Goal: Transaction & Acquisition: Obtain resource

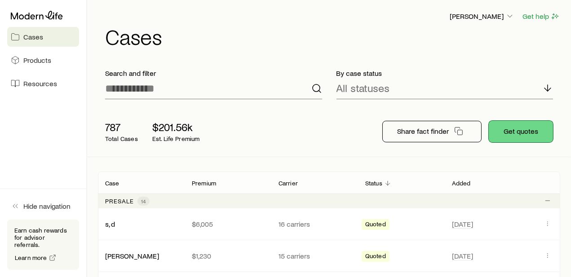
click at [527, 131] on button "Get quotes" at bounding box center [520, 132] width 64 height 22
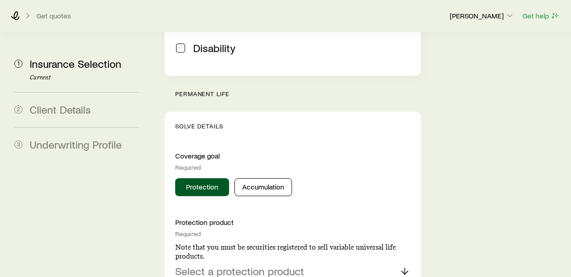
scroll to position [349, 0]
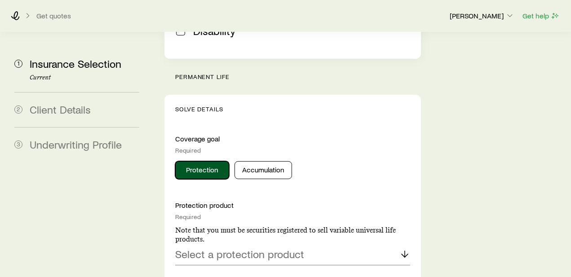
click at [200, 161] on button "Protection" at bounding box center [202, 170] width 54 height 18
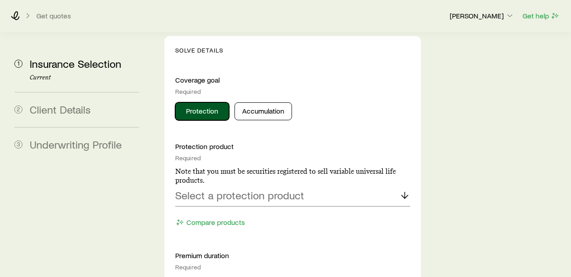
scroll to position [449, 0]
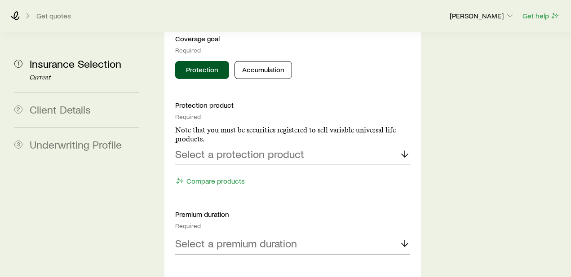
click at [408, 149] on icon at bounding box center [404, 154] width 11 height 11
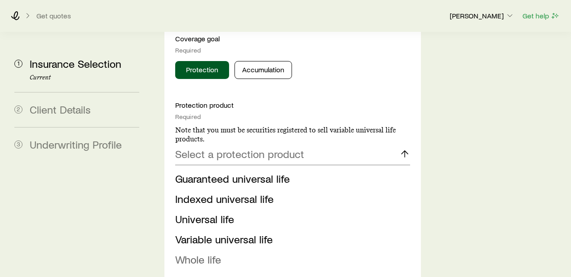
click at [207, 253] on span "Whole life" at bounding box center [198, 259] width 46 height 13
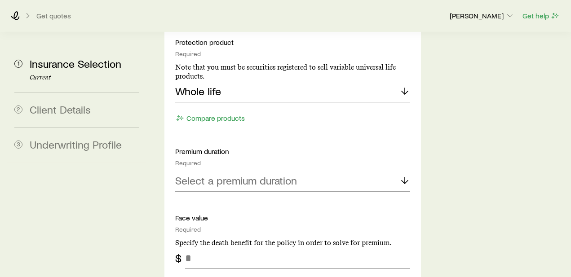
scroll to position [549, 0]
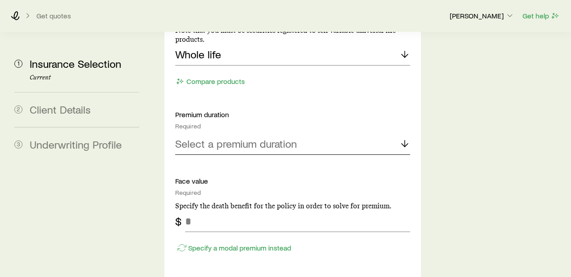
click at [409, 138] on icon at bounding box center [404, 143] width 11 height 11
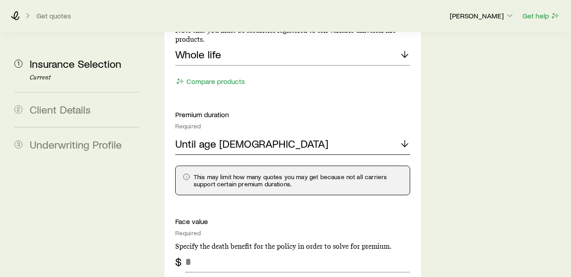
click at [399, 138] on icon at bounding box center [404, 143] width 11 height 11
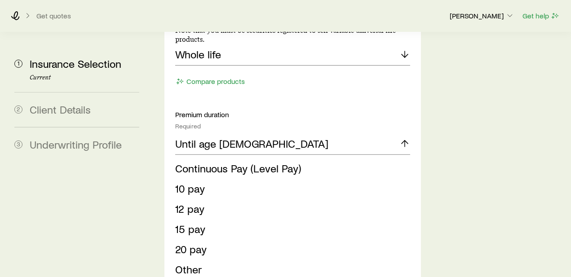
click at [210, 239] on li "20 pay" at bounding box center [289, 249] width 229 height 20
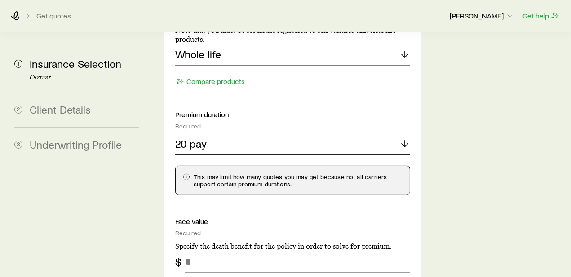
click at [405, 138] on icon at bounding box center [404, 143] width 11 height 11
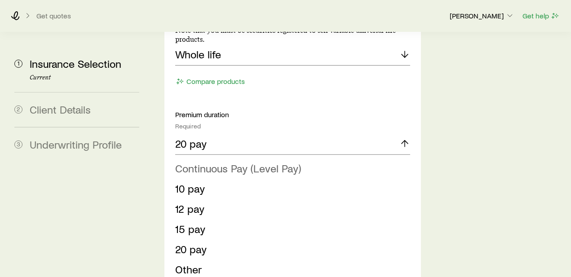
click at [301, 158] on li "Continuous Pay (Level Pay)" at bounding box center [289, 168] width 229 height 20
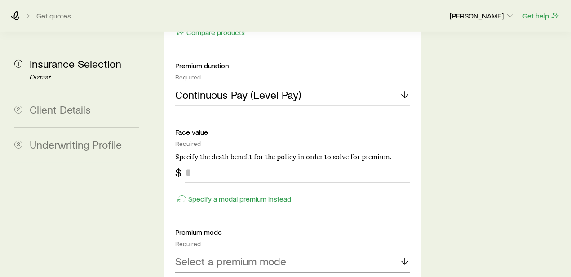
scroll to position [598, 0]
click at [198, 161] on input "tel" at bounding box center [297, 172] width 225 height 22
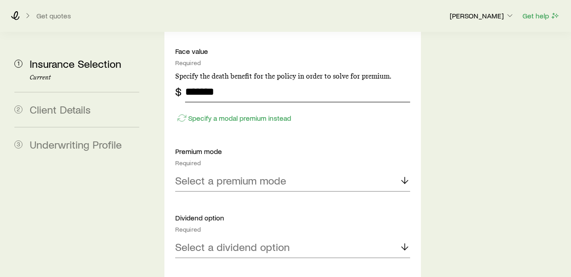
scroll to position [698, 0]
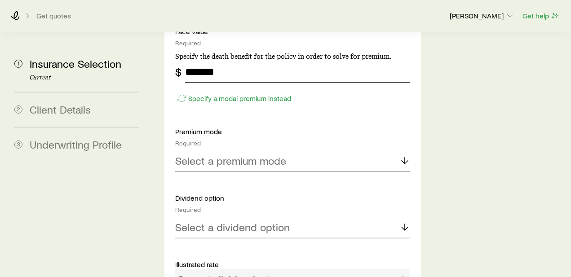
type input "*******"
click at [404, 158] on line at bounding box center [404, 161] width 0 height 6
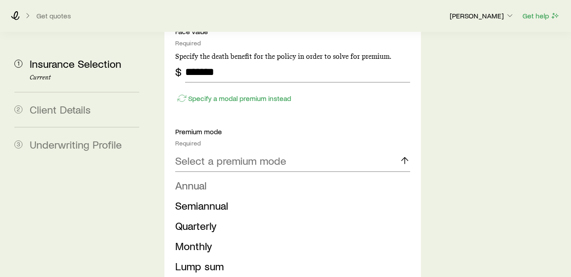
click at [242, 176] on li "Annual" at bounding box center [289, 186] width 229 height 20
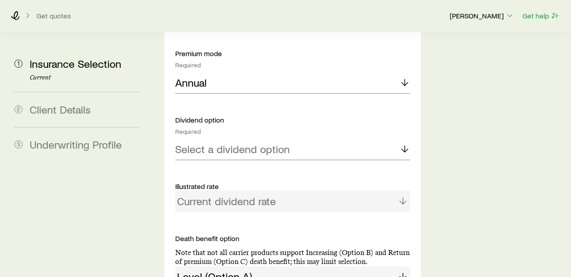
scroll to position [798, 0]
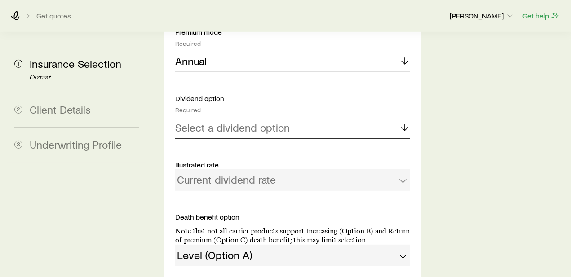
click at [405, 122] on icon at bounding box center [404, 127] width 11 height 11
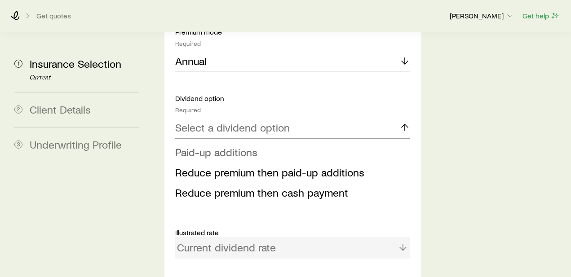
click at [236, 145] on span "Paid-up additions" at bounding box center [216, 151] width 82 height 13
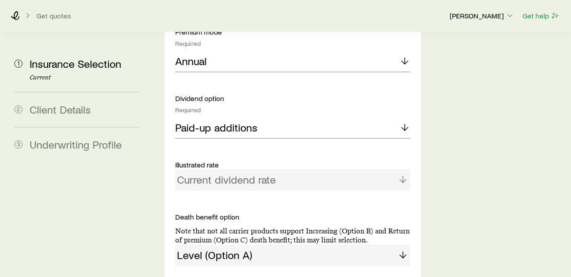
click at [402, 169] on div "Current dividend rate" at bounding box center [292, 180] width 235 height 22
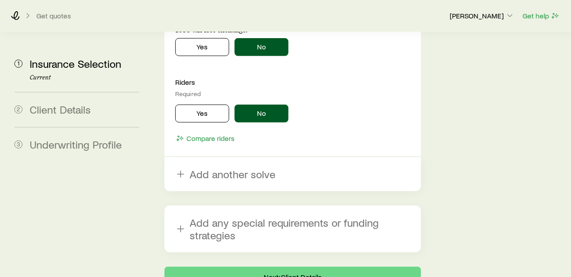
scroll to position [1191, 0]
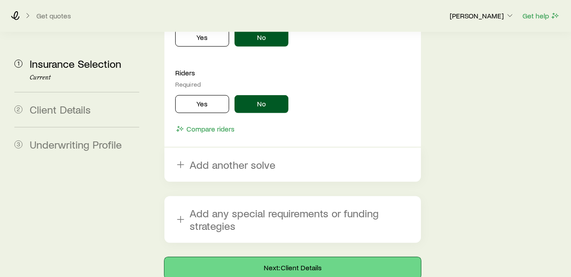
click at [296, 257] on button "Next: Client Details" at bounding box center [292, 268] width 256 height 22
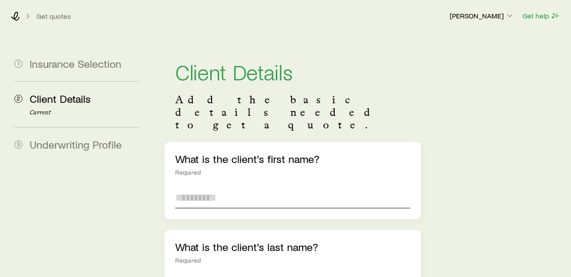
click at [209, 187] on input "text" at bounding box center [292, 198] width 235 height 22
type input "*"
type input "*****"
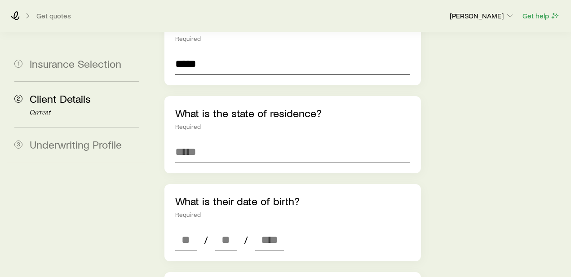
scroll to position [249, 0]
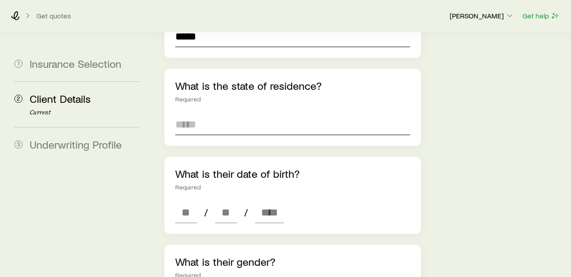
type input "*****"
click at [207, 114] on input at bounding box center [292, 125] width 235 height 22
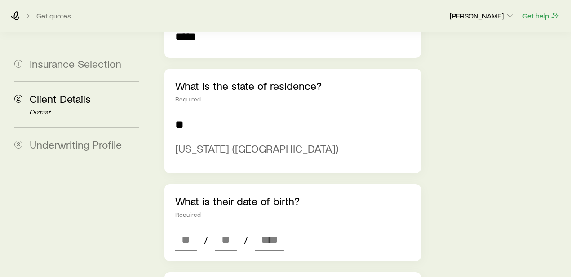
click at [230, 142] on span "[US_STATE] ([GEOGRAPHIC_DATA])" at bounding box center [256, 148] width 163 height 13
type input "**********"
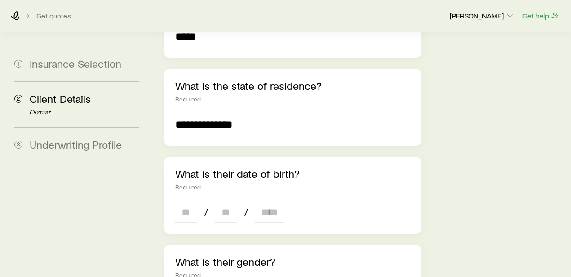
click at [198, 202] on div "/ /" at bounding box center [229, 213] width 109 height 22
click at [195, 202] on input at bounding box center [186, 213] width 22 height 22
type input "**"
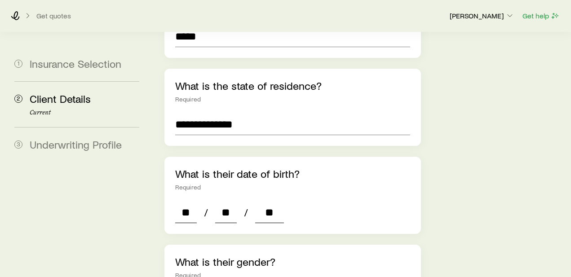
click at [190, 202] on input "**" at bounding box center [186, 213] width 22 height 22
type input "**"
click at [276, 202] on input "**" at bounding box center [269, 213] width 29 height 22
type input "****"
type input "*"
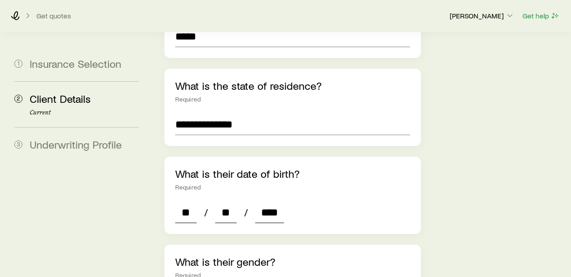
type input "*"
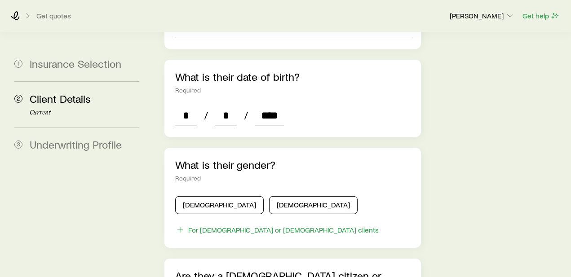
scroll to position [349, 0]
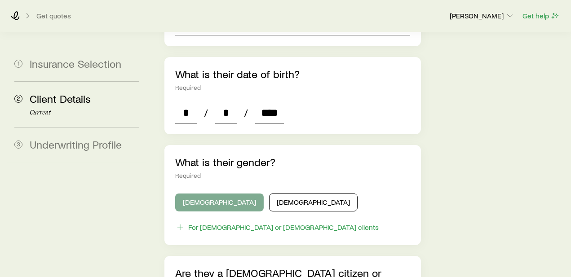
type input "****"
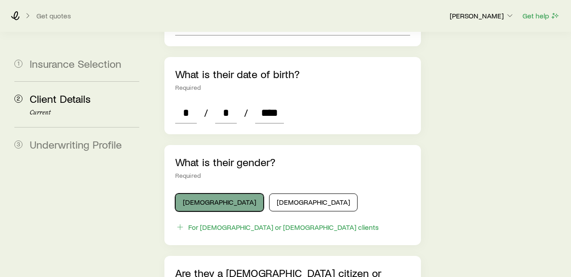
click at [202, 193] on button "[DEMOGRAPHIC_DATA]" at bounding box center [219, 202] width 88 height 18
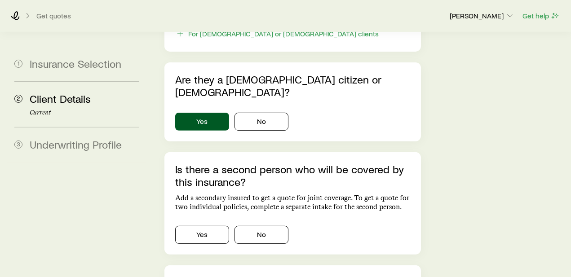
scroll to position [598, 0]
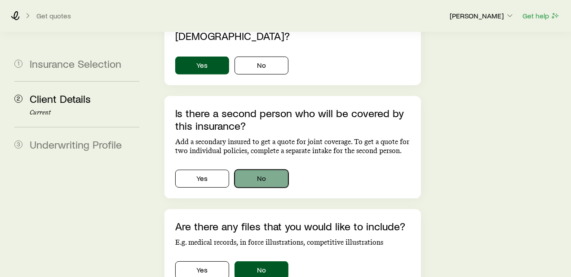
click at [273, 170] on button "No" at bounding box center [261, 179] width 54 height 18
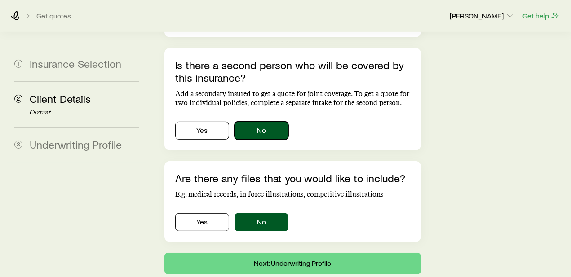
scroll to position [656, 0]
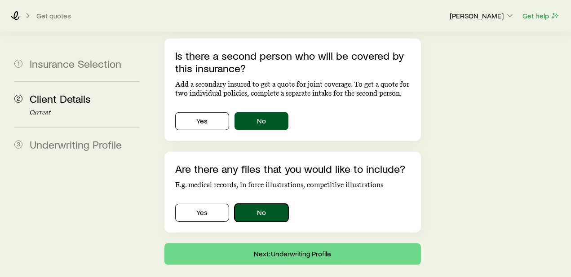
click at [268, 204] on button "No" at bounding box center [261, 213] width 54 height 18
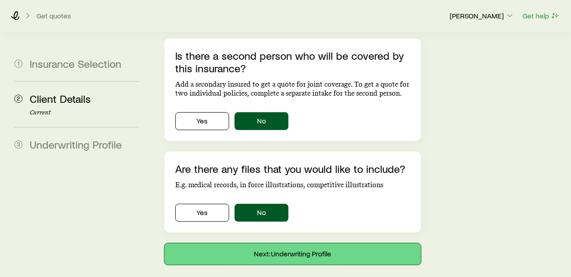
drag, startPoint x: 316, startPoint y: 213, endPoint x: 353, endPoint y: 200, distance: 38.6
click at [317, 243] on button "Next: Underwriting Profile" at bounding box center [292, 254] width 256 height 22
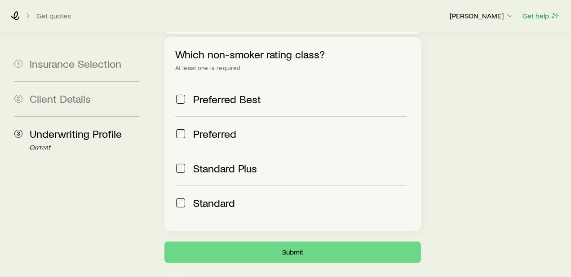
scroll to position [417, 0]
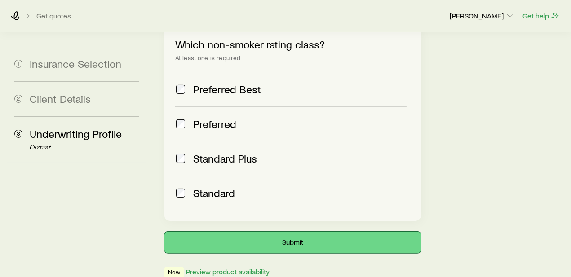
click at [310, 232] on button "Submit" at bounding box center [292, 243] width 256 height 22
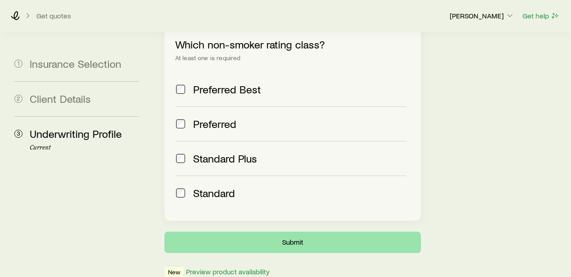
scroll to position [0, 0]
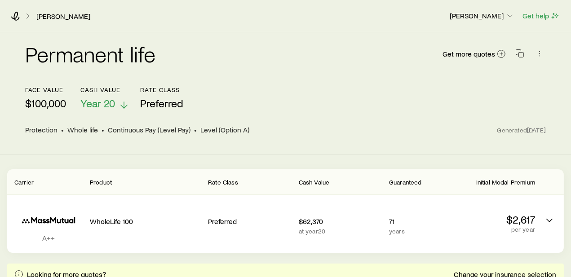
click at [124, 103] on line at bounding box center [124, 105] width 0 height 6
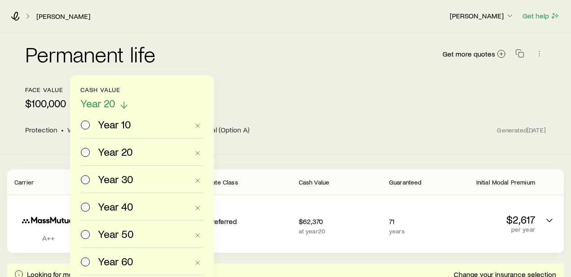
click at [124, 103] on line at bounding box center [124, 105] width 0 height 6
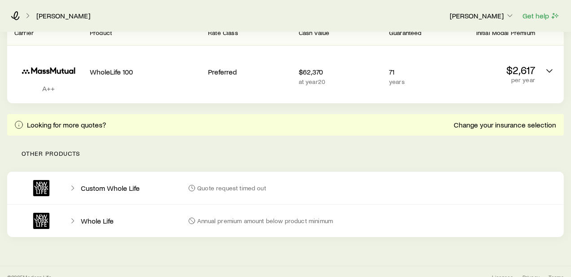
scroll to position [159, 0]
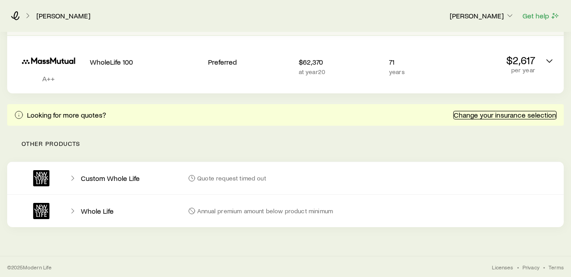
click at [525, 114] on link "Change your insurance selection" at bounding box center [504, 115] width 103 height 9
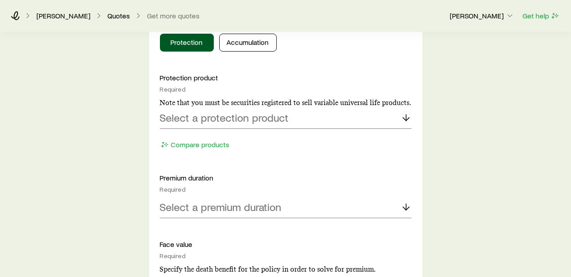
scroll to position [399, 0]
click at [407, 118] on icon at bounding box center [405, 117] width 11 height 11
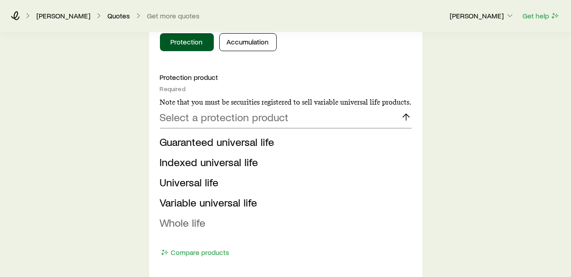
click at [196, 219] on span "Whole life" at bounding box center [183, 222] width 46 height 13
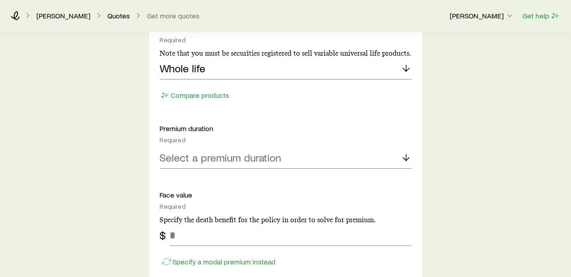
scroll to position [449, 0]
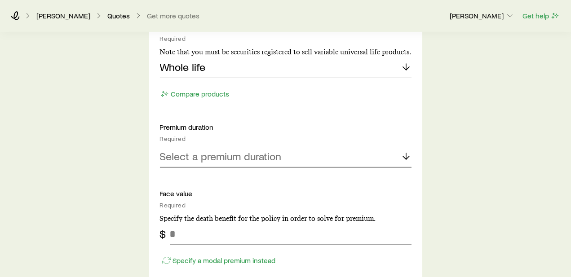
click at [407, 157] on icon at bounding box center [405, 156] width 11 height 11
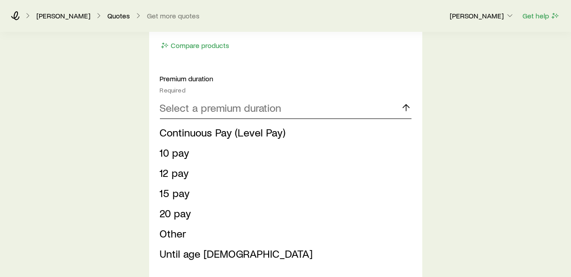
scroll to position [499, 0]
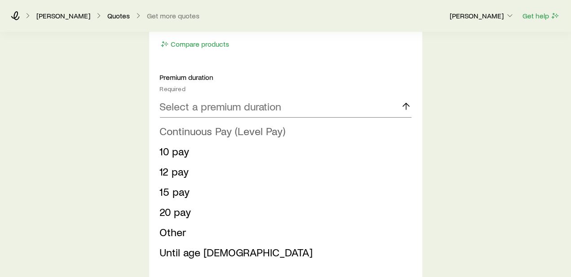
click at [198, 132] on span "Continuous Pay (Level Pay)" at bounding box center [223, 130] width 126 height 13
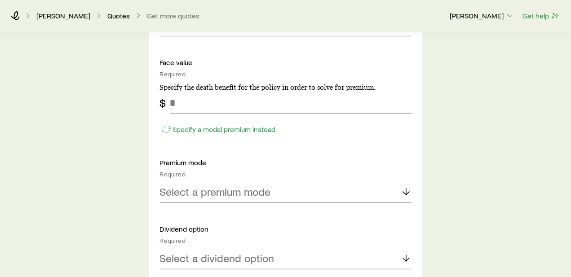
scroll to position [598, 0]
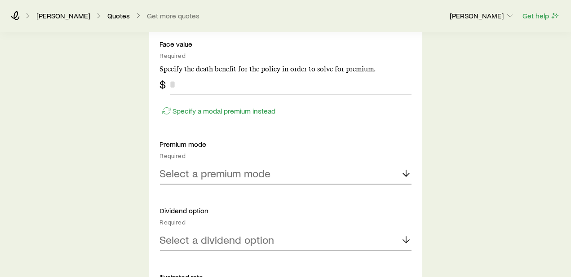
click at [181, 83] on input "tel" at bounding box center [291, 85] width 242 height 22
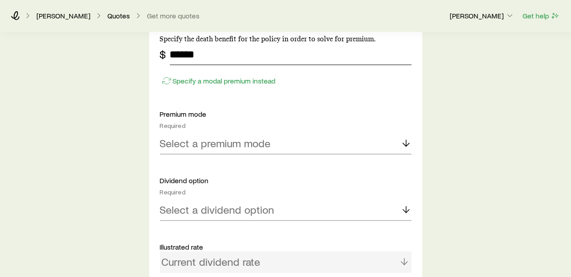
scroll to position [698, 0]
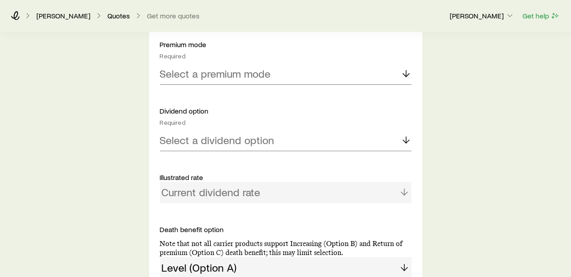
type input "******"
click at [406, 72] on icon at bounding box center [405, 73] width 11 height 11
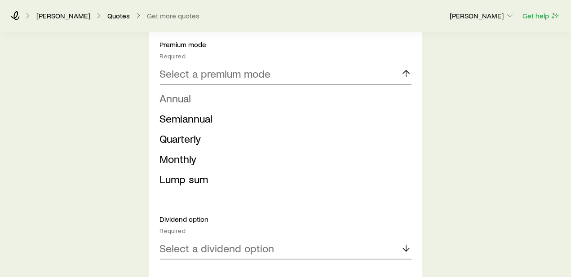
click at [207, 95] on li "Annual" at bounding box center [283, 98] width 246 height 20
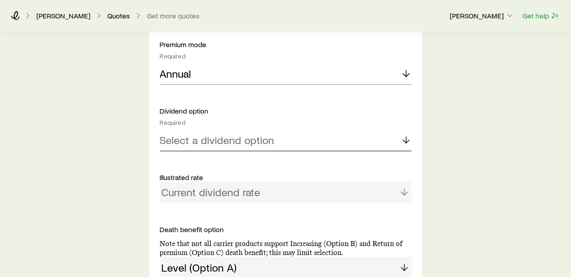
click at [404, 136] on icon at bounding box center [405, 140] width 11 height 11
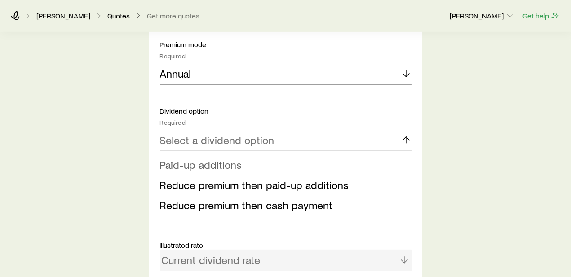
click at [204, 165] on span "Paid-up additions" at bounding box center [201, 164] width 82 height 13
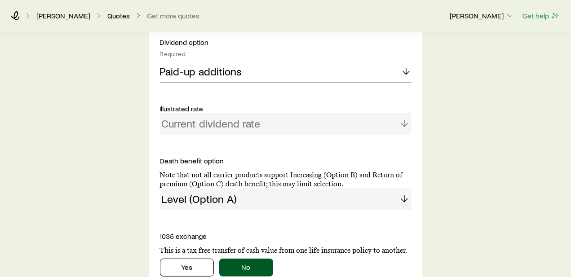
scroll to position [798, 0]
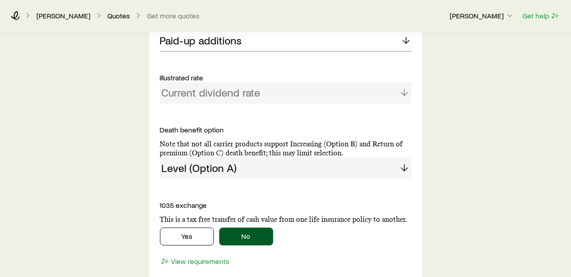
click at [404, 91] on div "Current dividend rate" at bounding box center [285, 93] width 251 height 22
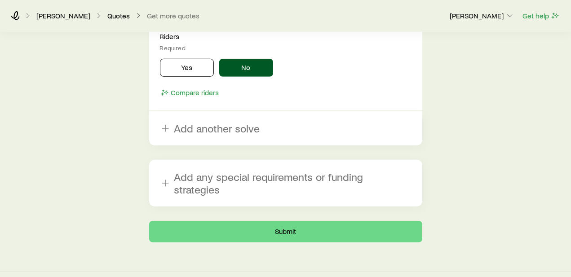
scroll to position [1132, 0]
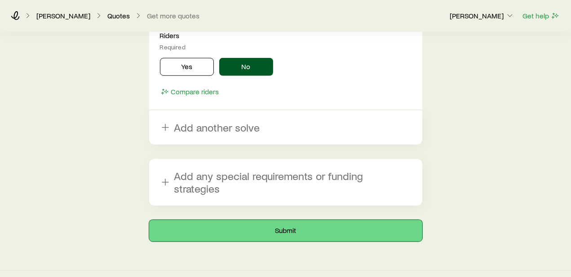
click at [294, 220] on button "Submit" at bounding box center [285, 231] width 273 height 22
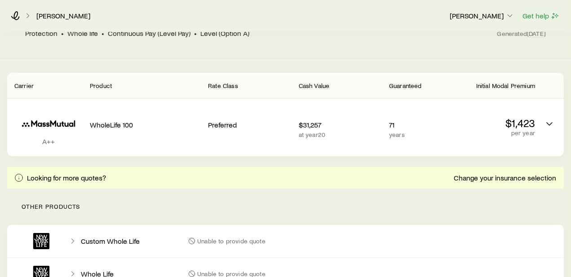
scroll to position [149, 0]
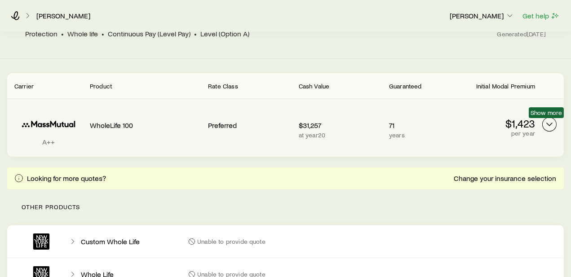
click at [550, 123] on polyline "Permanent quotes" at bounding box center [548, 124] width 5 height 3
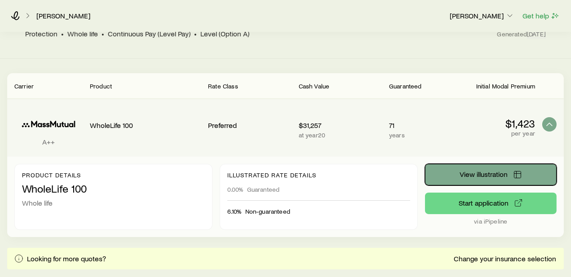
click at [476, 171] on span "View illustration" at bounding box center [483, 174] width 48 height 7
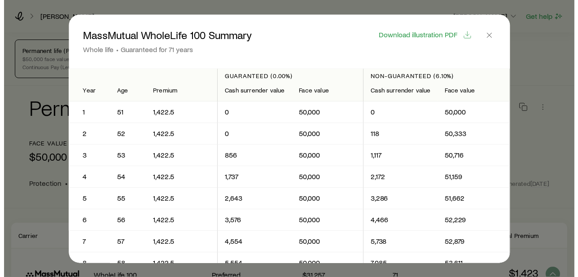
scroll to position [0, 0]
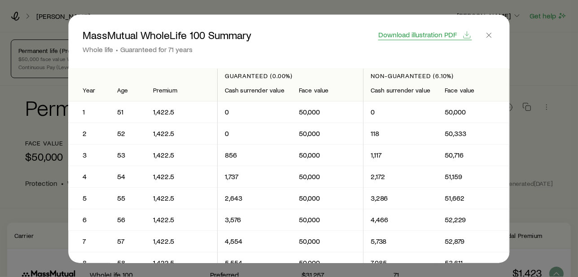
click at [426, 35] on span "Download illustration PDF" at bounding box center [418, 34] width 79 height 7
click at [493, 36] on icon "button" at bounding box center [489, 35] width 9 height 9
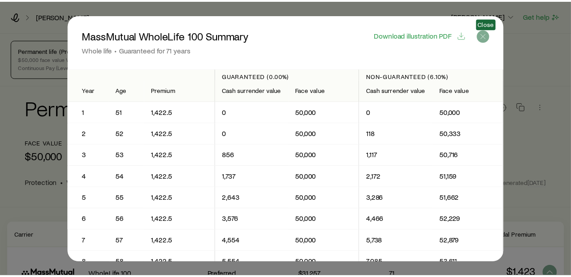
scroll to position [149, 0]
